Goal: Transaction & Acquisition: Purchase product/service

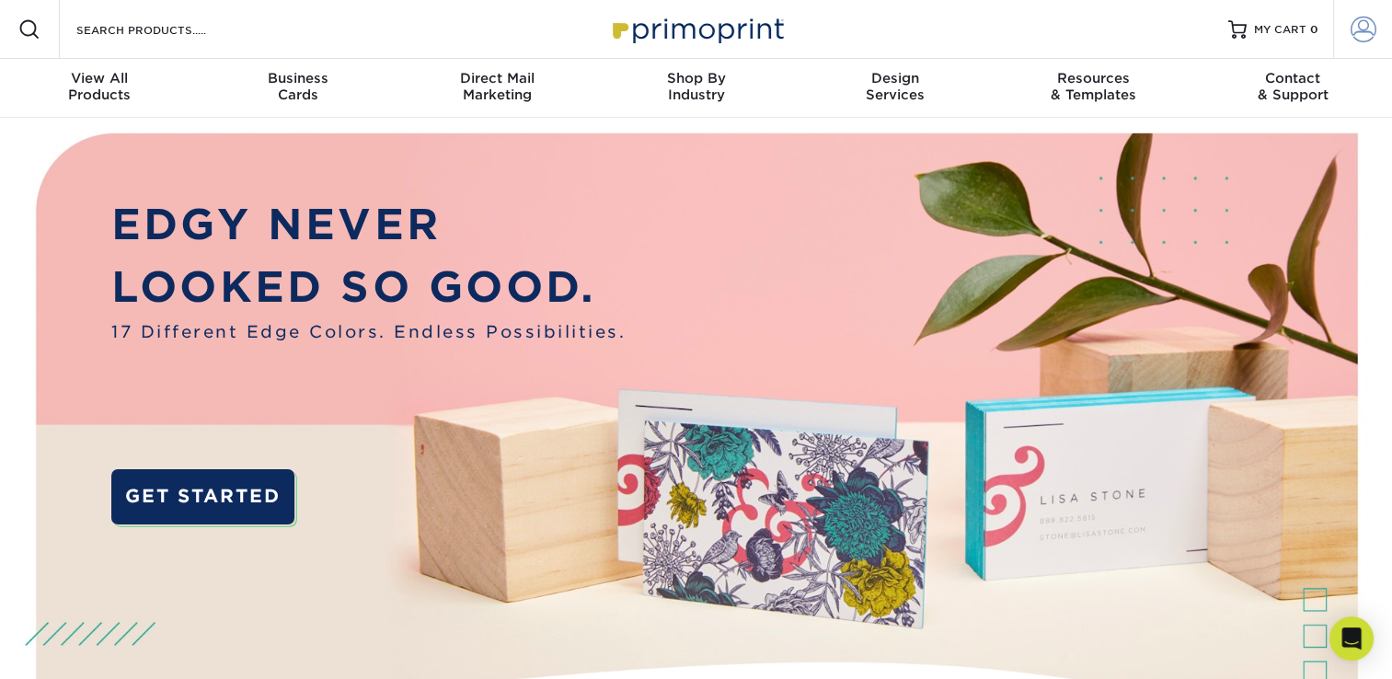
click at [1365, 32] on span at bounding box center [1364, 30] width 26 height 26
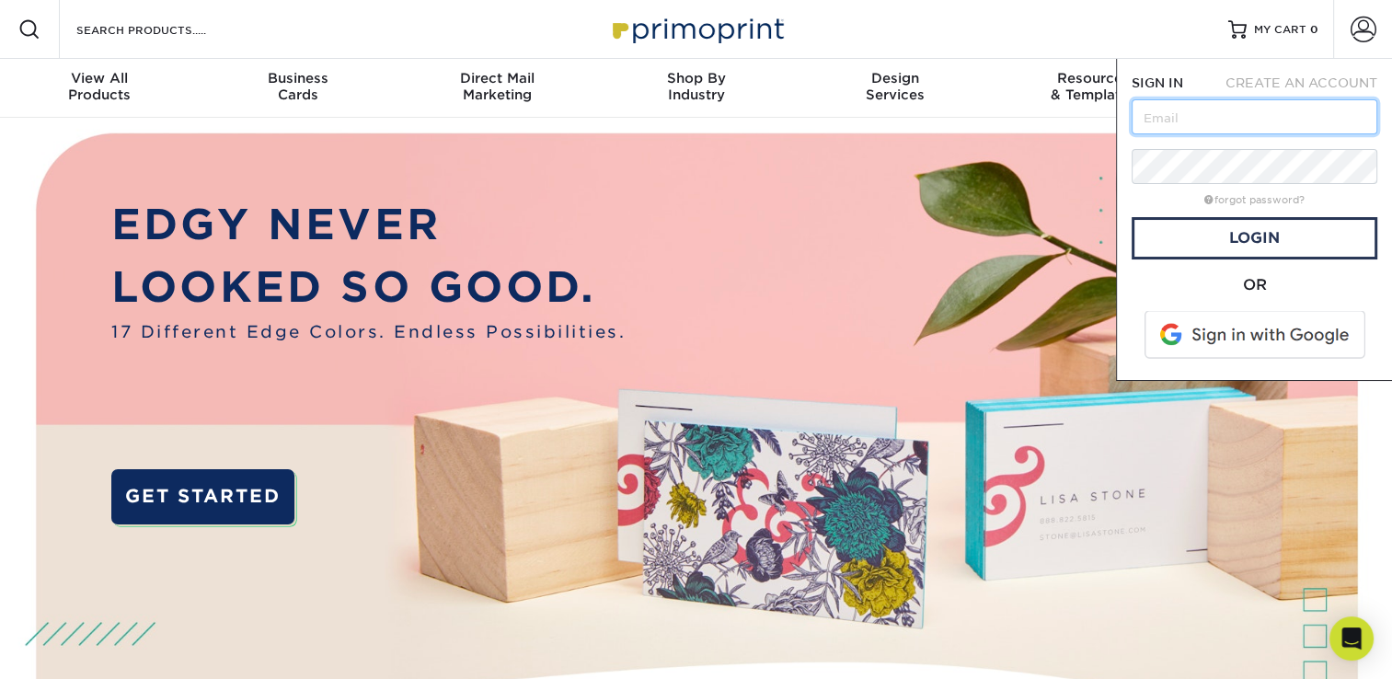
click at [1244, 103] on input "text" at bounding box center [1255, 116] width 246 height 35
type input "[PERSON_NAME][EMAIL_ADDRESS][PERSON_NAME][DOMAIN_NAME]"
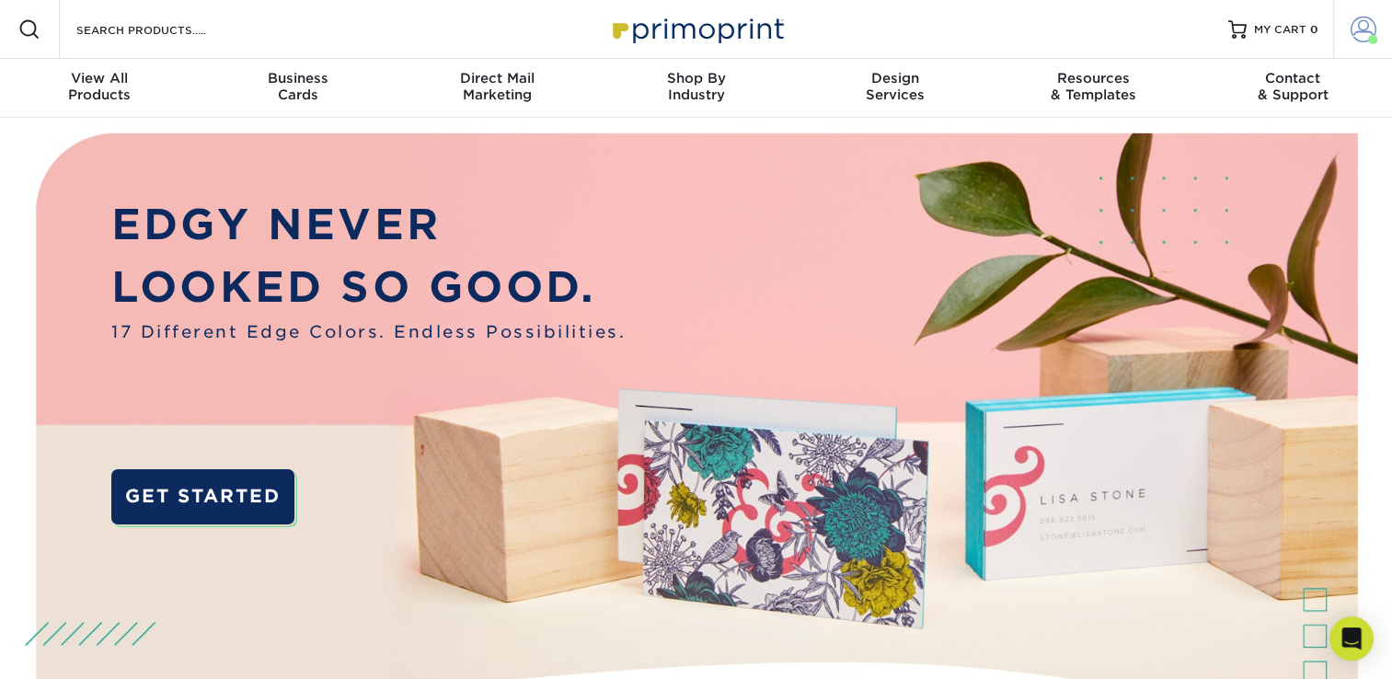
click at [1369, 28] on span at bounding box center [1364, 30] width 26 height 26
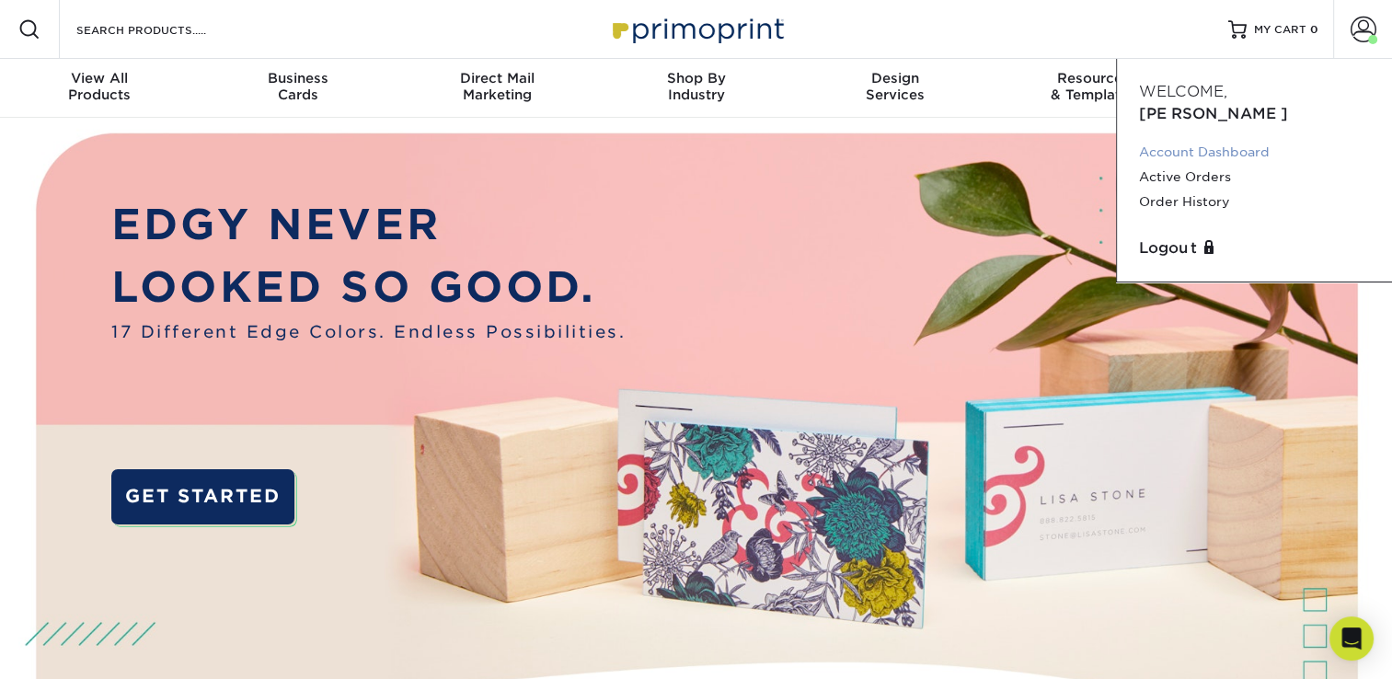
click at [1219, 140] on link "Account Dashboard" at bounding box center [1254, 152] width 231 height 25
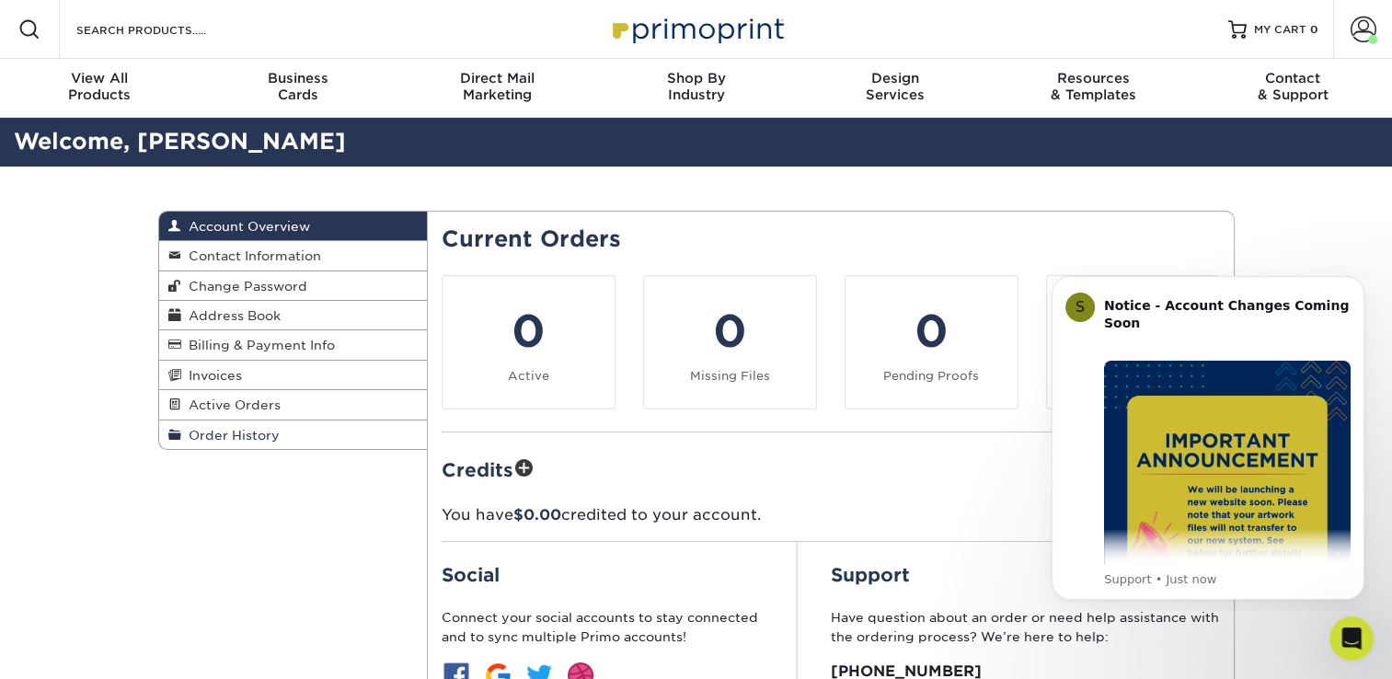
click at [269, 440] on span "Order History" at bounding box center [230, 435] width 98 height 15
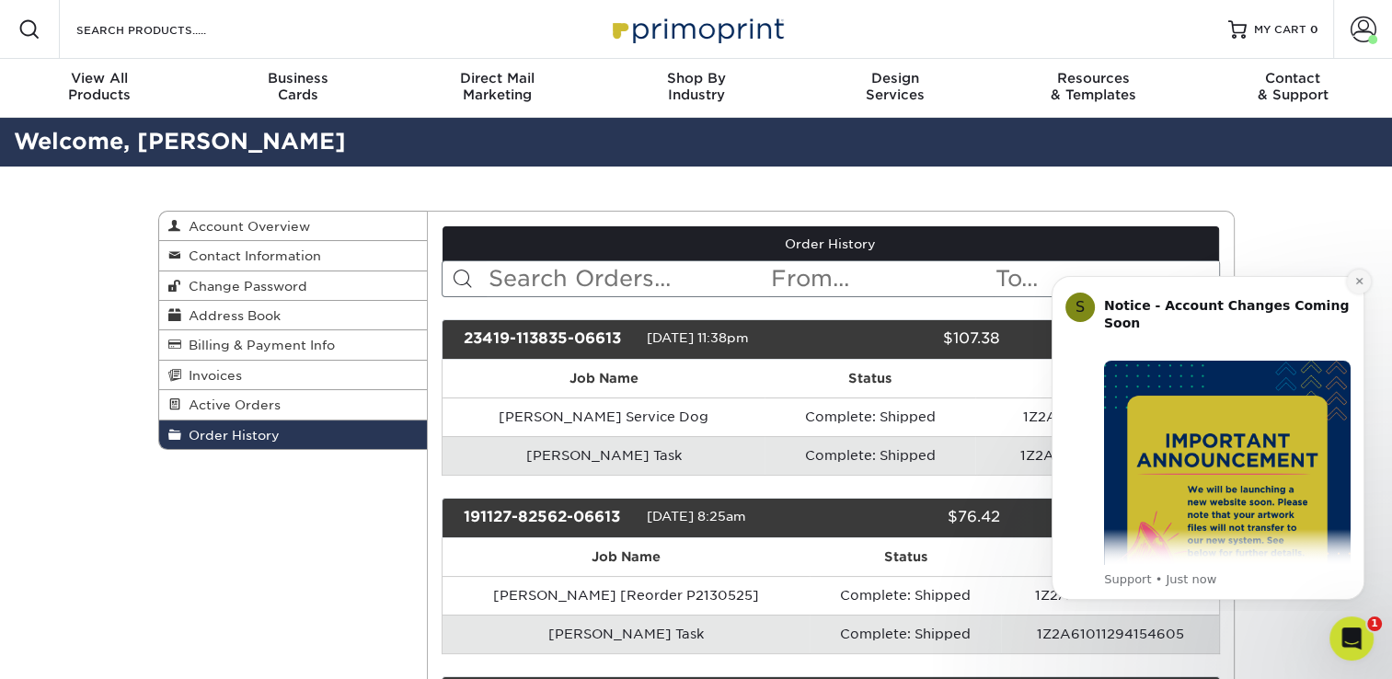
click at [1355, 286] on icon "Dismiss notification" at bounding box center [1360, 281] width 10 height 10
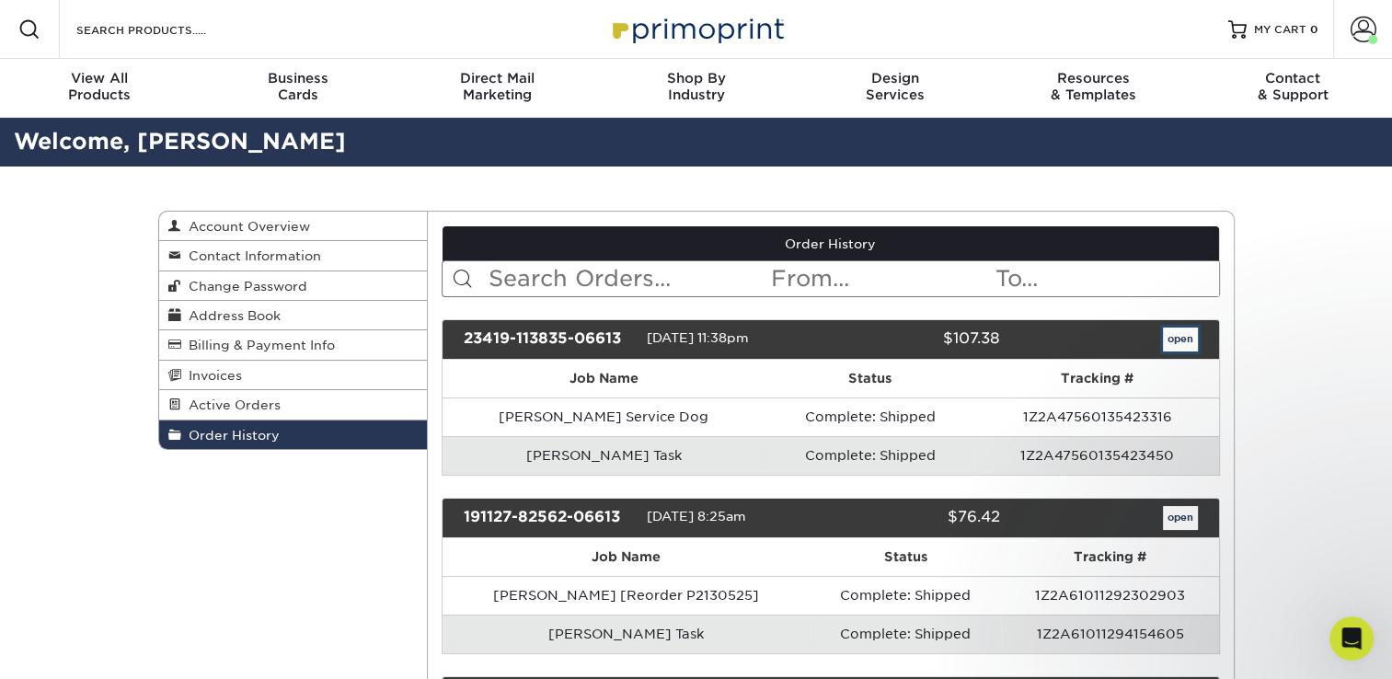
click at [1183, 345] on link "open" at bounding box center [1180, 340] width 35 height 24
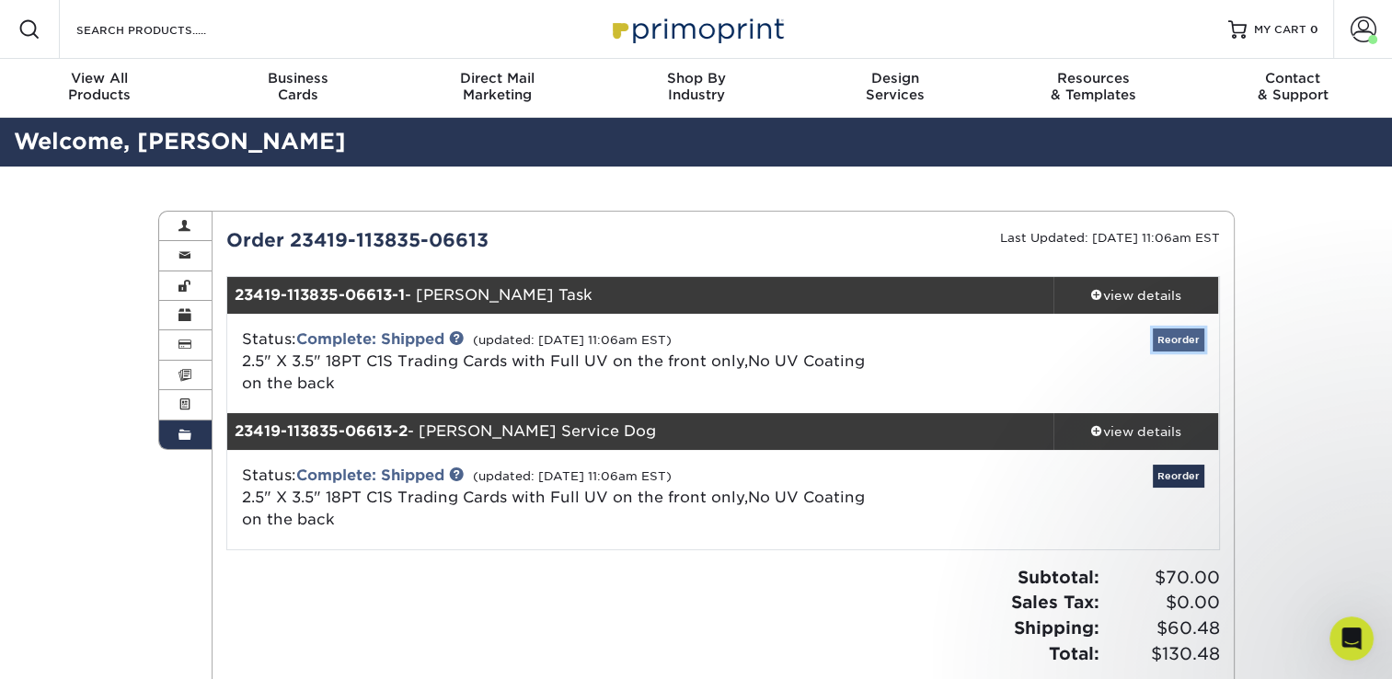
click at [1165, 344] on link "Reorder" at bounding box center [1179, 340] width 52 height 23
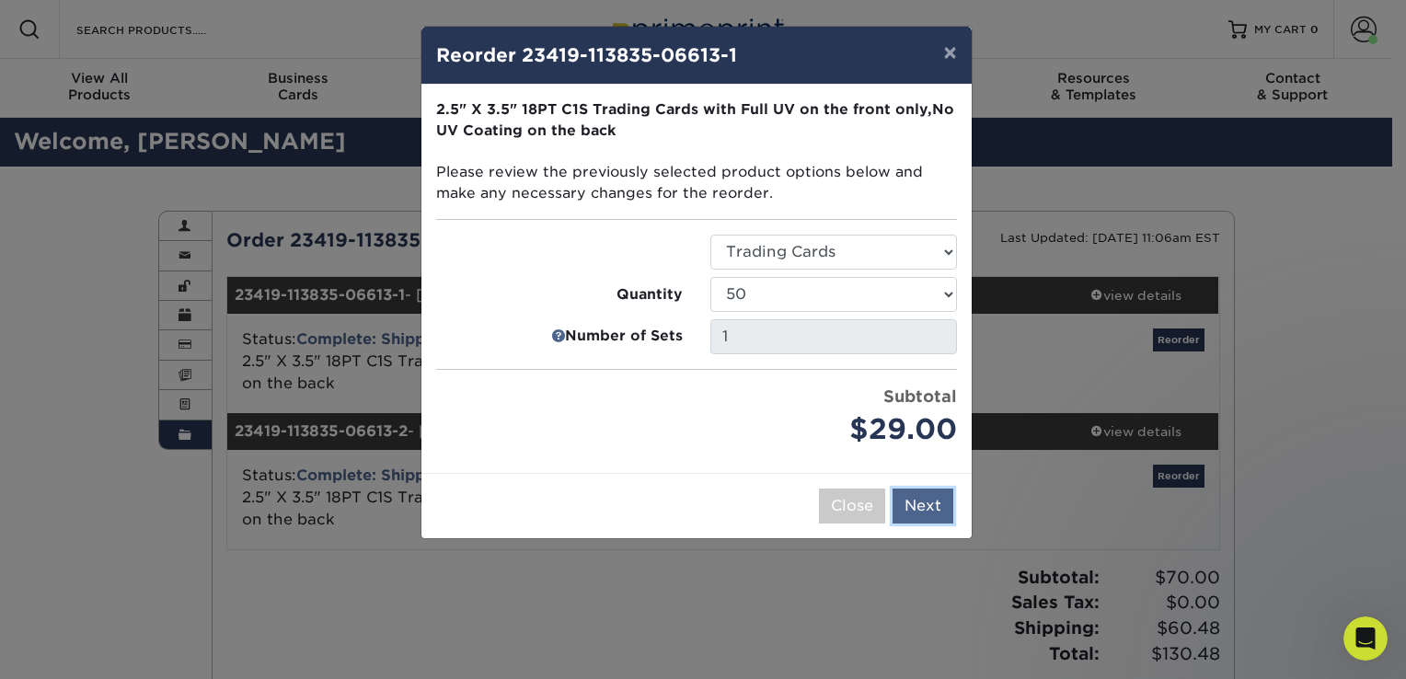
click at [914, 514] on button "Next" at bounding box center [923, 506] width 61 height 35
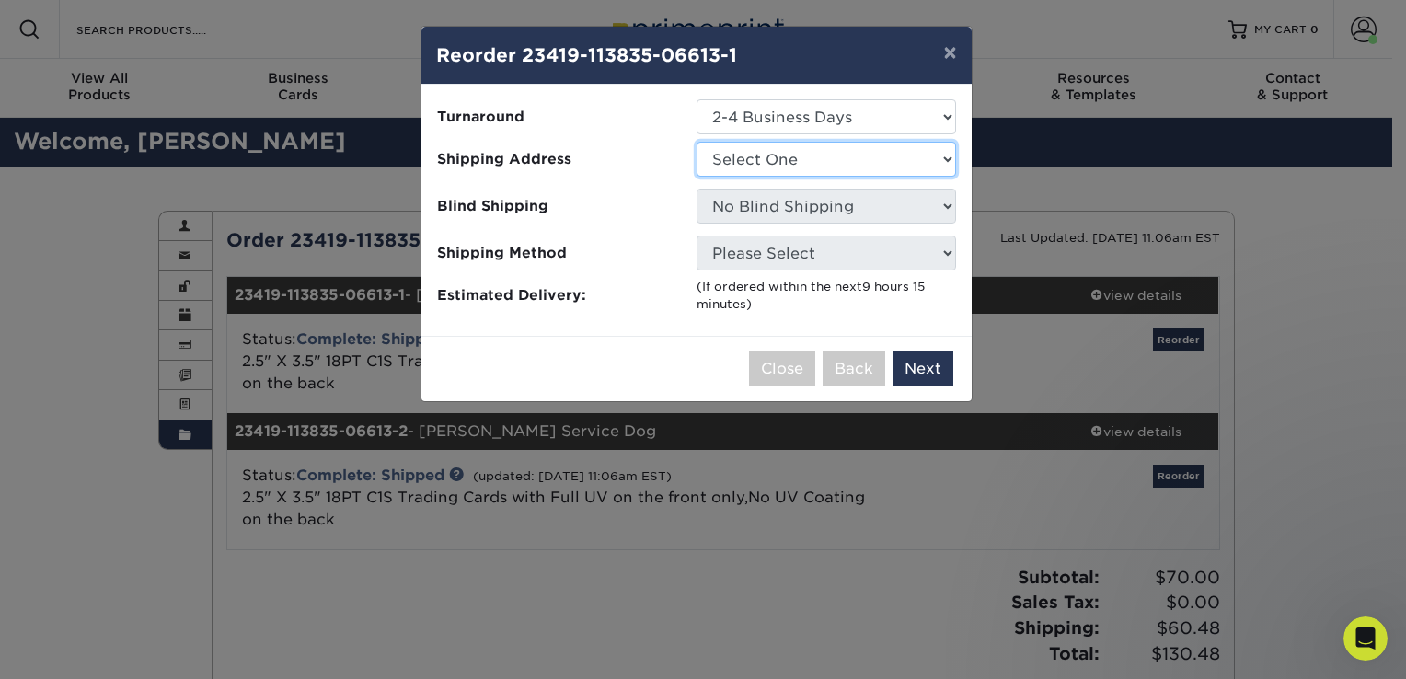
click at [909, 156] on select "Select One Home" at bounding box center [827, 159] width 260 height 35
select select "82067"
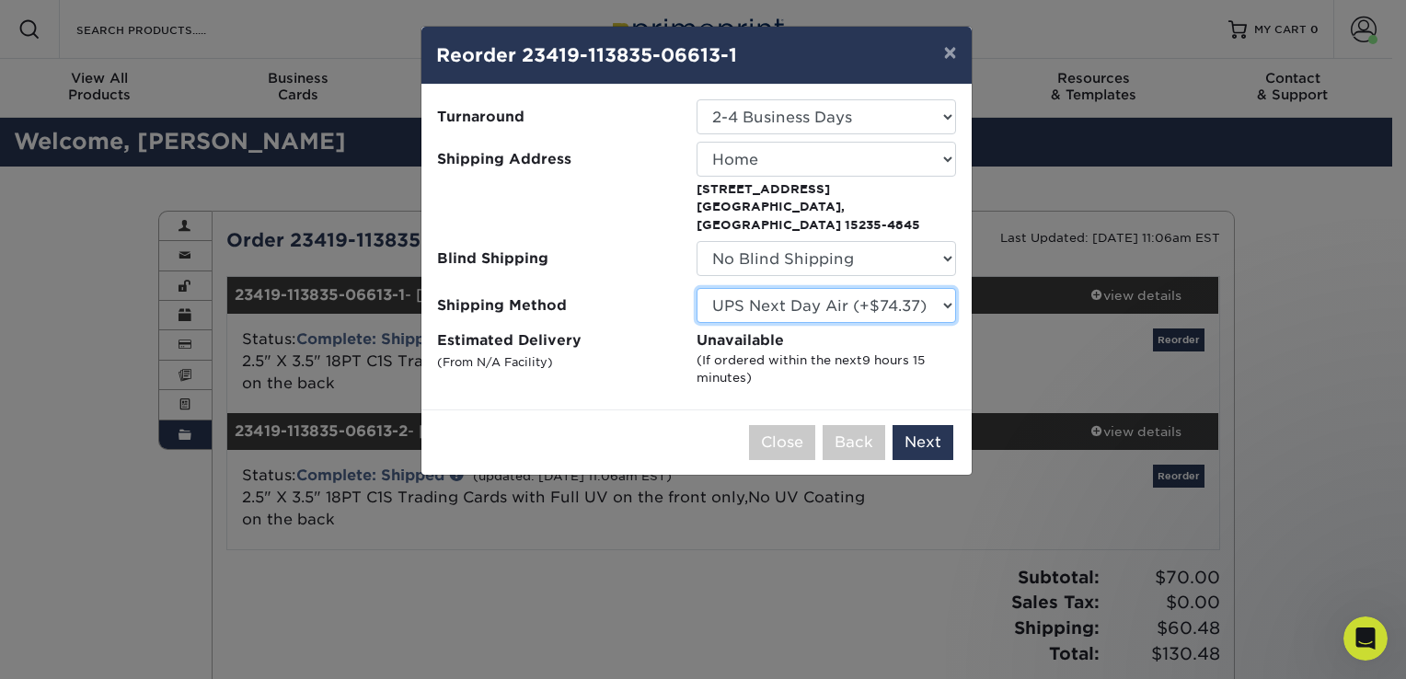
click at [897, 293] on select "Please Select UPS Ground (+$15.92) UPS 3 Day Select (+$22.61) UPS 2nd Day Air (…" at bounding box center [827, 305] width 260 height 35
select select "03"
click at [697, 288] on select "Please Select UPS Ground (+$15.92) UPS 3 Day Select (+$22.61) UPS 2nd Day Air (…" at bounding box center [827, 305] width 260 height 35
click at [927, 429] on button "Next" at bounding box center [923, 442] width 61 height 35
